Goal: Task Accomplishment & Management: Manage account settings

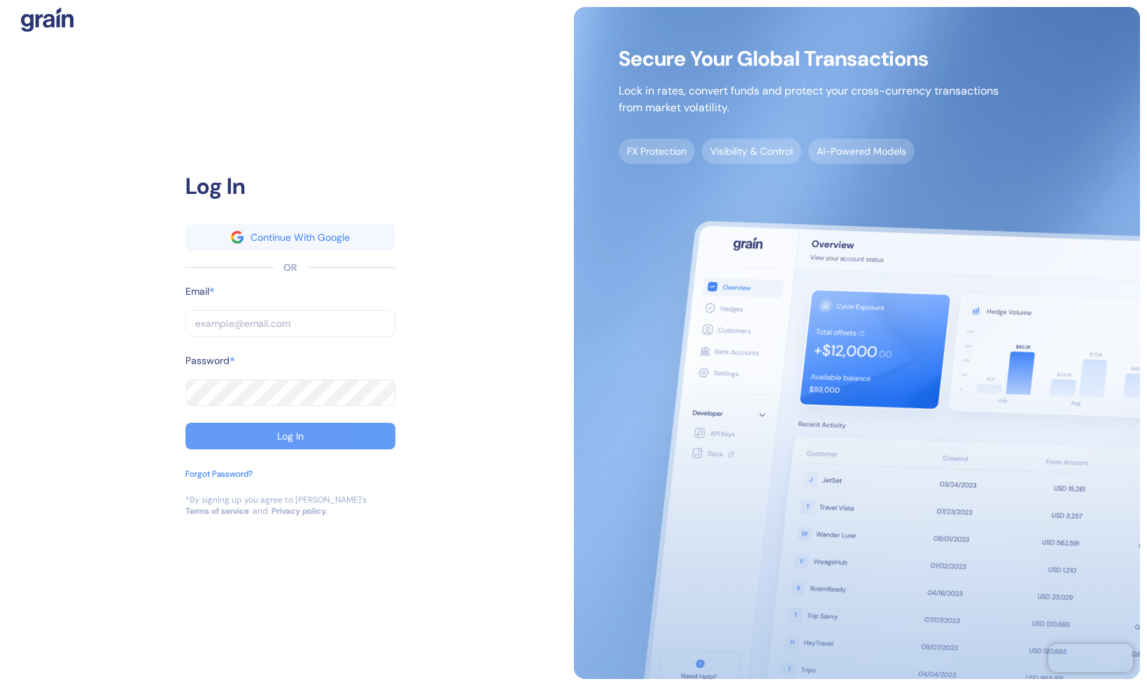
type input "[EMAIL_ADDRESS][DOMAIN_NAME]"
click at [302, 434] on div "Log In" at bounding box center [290, 436] width 27 height 10
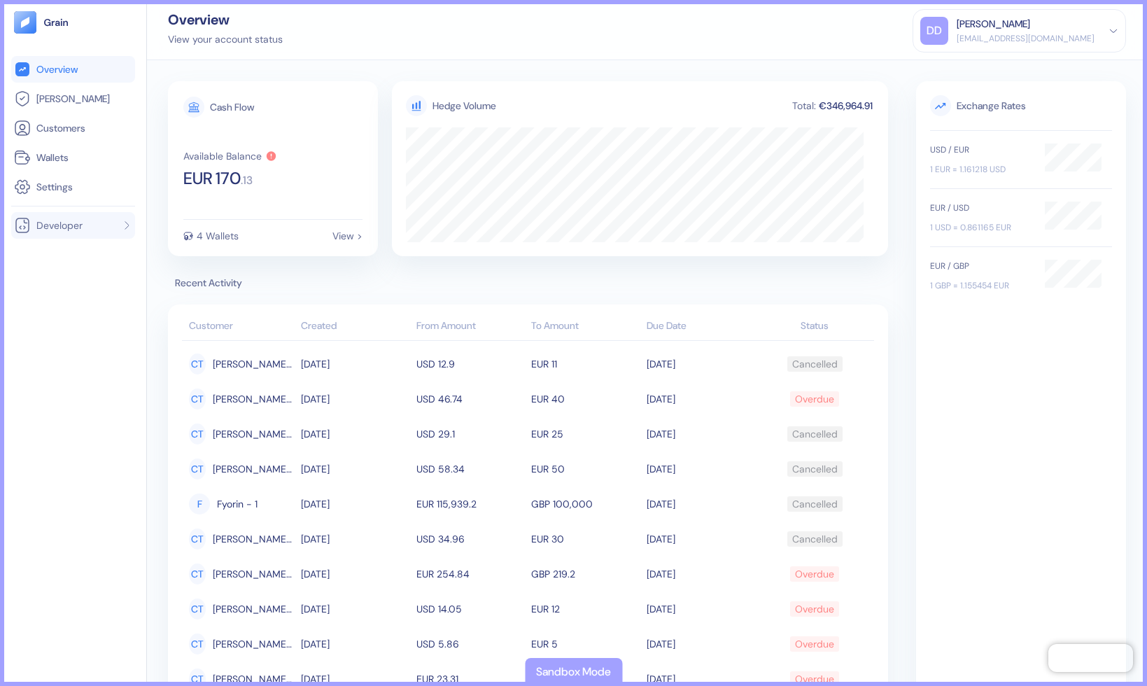
click at [60, 220] on span "Developer" at bounding box center [59, 225] width 46 height 14
click at [71, 246] on span "API Keys" at bounding box center [52, 253] width 37 height 14
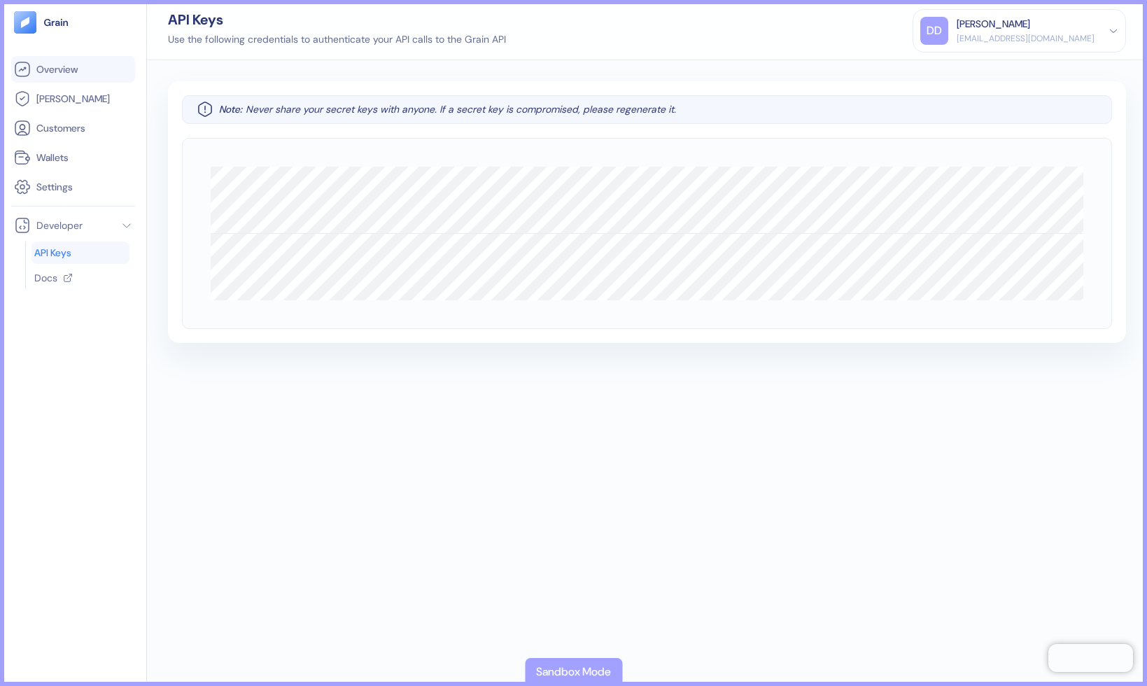
click at [63, 76] on span "Overview" at bounding box center [56, 69] width 41 height 14
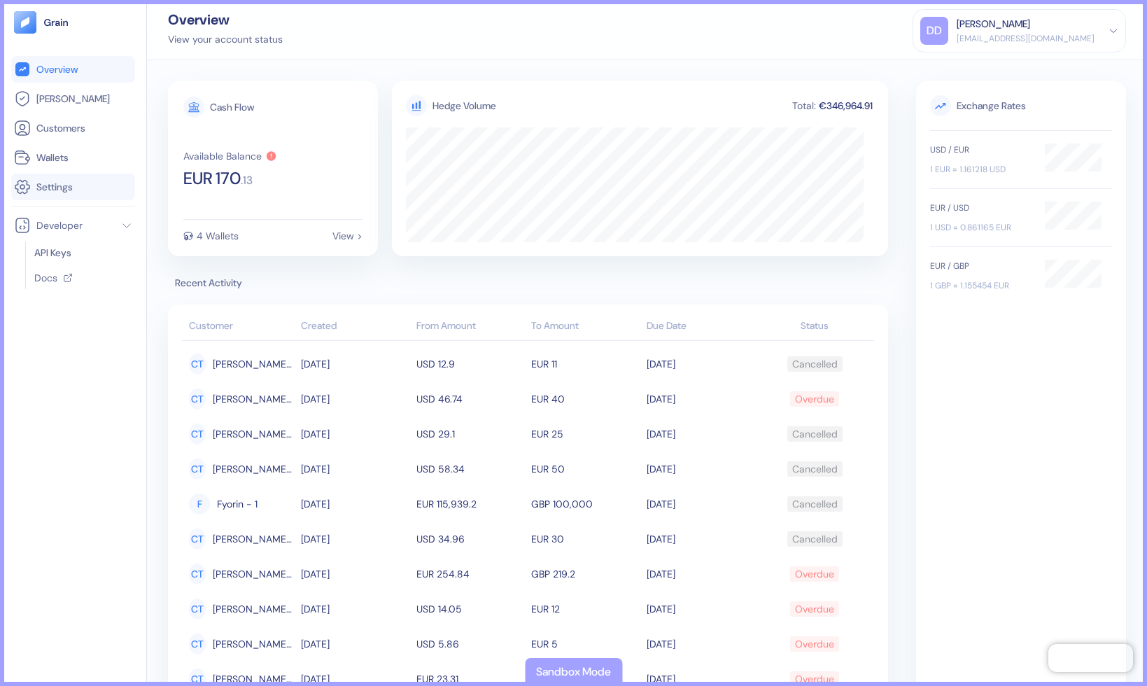
click at [53, 185] on span "Settings" at bounding box center [54, 187] width 36 height 14
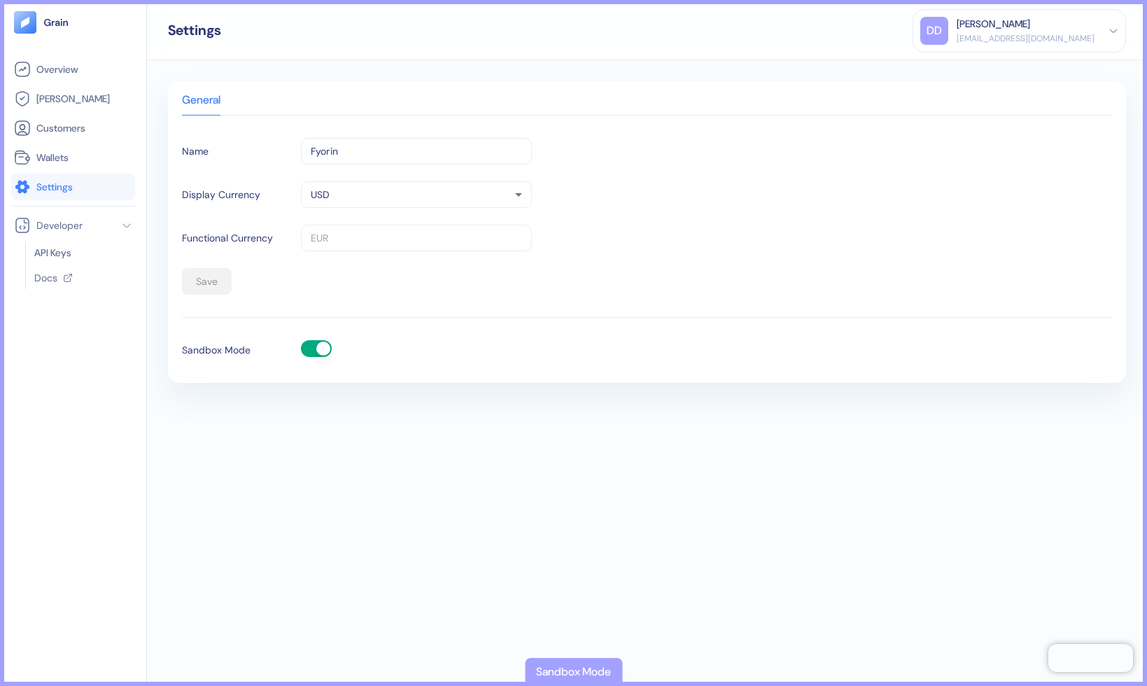
click at [322, 348] on button "button" at bounding box center [316, 348] width 31 height 17
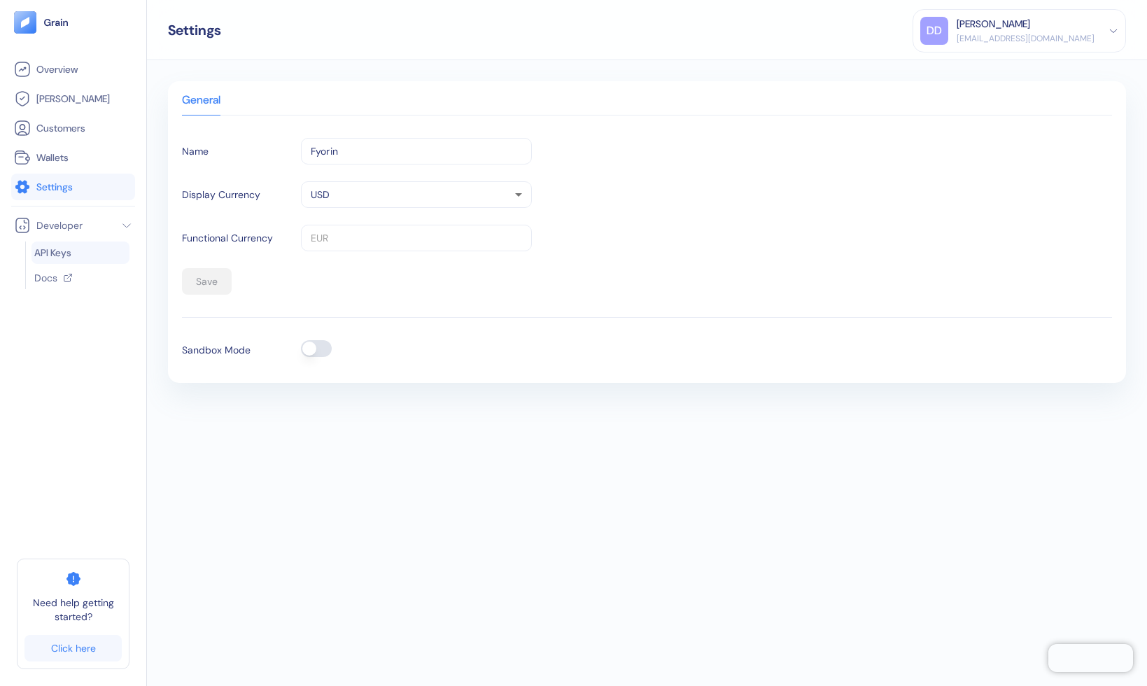
click at [75, 255] on link "API Keys" at bounding box center [80, 253] width 92 height 14
